Goal: Task Accomplishment & Management: Manage account settings

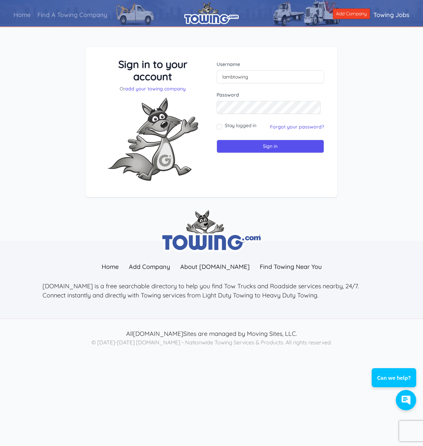
click at [196, 105] on img at bounding box center [153, 139] width 102 height 94
drag, startPoint x: 283, startPoint y: 126, endPoint x: 293, endPoint y: 131, distance: 10.3
click at [283, 127] on link "Forgot your password?" at bounding box center [297, 127] width 54 height 6
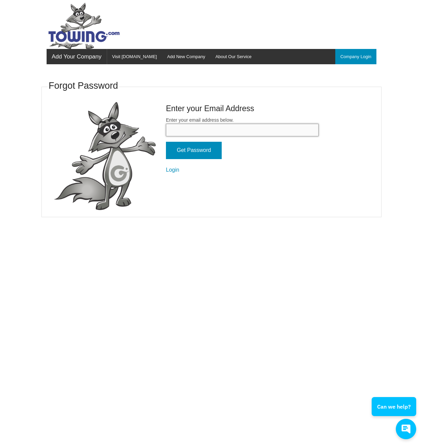
click at [192, 124] on input "Enter your email address below." at bounding box center [242, 130] width 153 height 13
type input "billy@lambtowing.com"
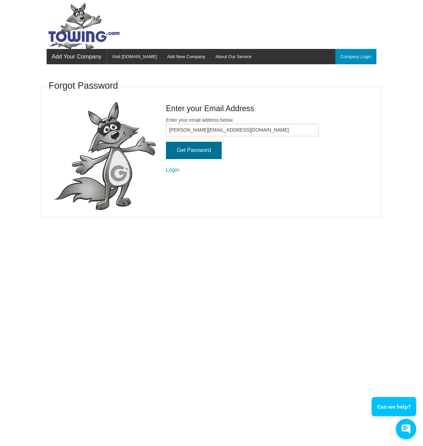
click at [195, 151] on input "Get Password" at bounding box center [194, 150] width 56 height 17
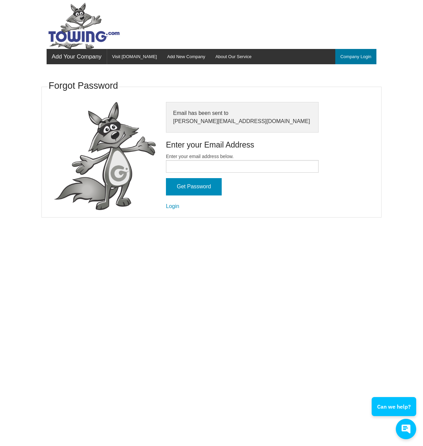
click at [347, 58] on link "Company Login" at bounding box center [355, 56] width 41 height 15
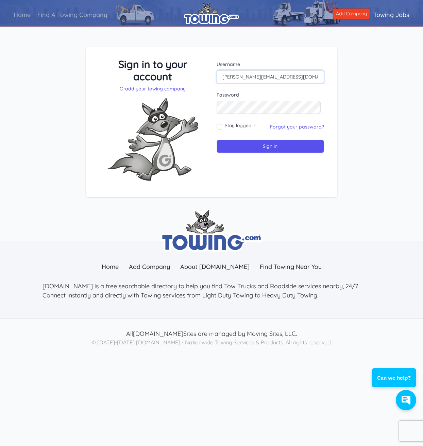
type input "billy@lambtowing.com"
click at [246, 149] on input "Sign in" at bounding box center [269, 146] width 107 height 13
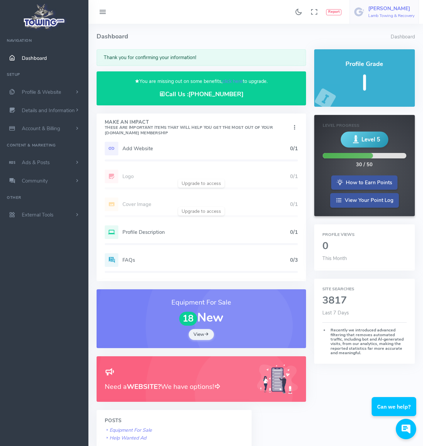
click at [381, 14] on h6 "Lamb Towing & Recovery" at bounding box center [391, 16] width 46 height 4
click at [251, 39] on h4 "Dashboard" at bounding box center [244, 36] width 294 height 25
click at [33, 92] on span "Profile & Website" at bounding box center [41, 92] width 39 height 7
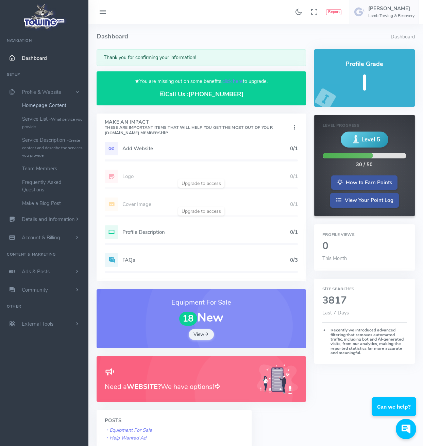
click at [35, 107] on link "Homepage Content" at bounding box center [52, 106] width 71 height 14
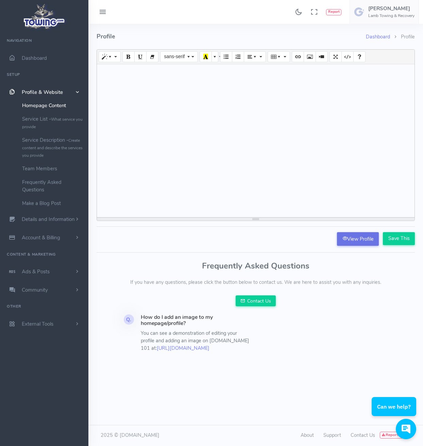
click at [353, 242] on link "View Profile" at bounding box center [358, 239] width 42 height 14
